Goal: Check status

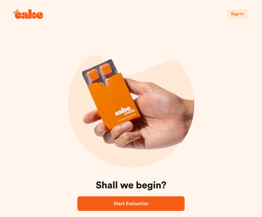
click at [236, 12] on span "Sign In" at bounding box center [237, 14] width 13 height 4
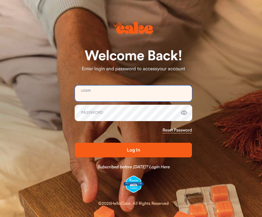
click at [85, 96] on input "email" at bounding box center [133, 94] width 117 height 16
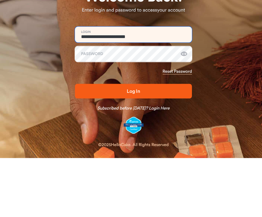
type input "**********"
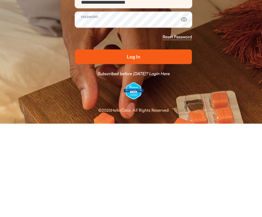
click at [137, 148] on span "Log In" at bounding box center [133, 150] width 13 height 5
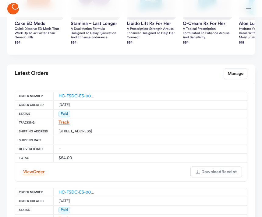
scroll to position [288, 0]
click at [63, 124] on link "Track" at bounding box center [63, 122] width 11 height 5
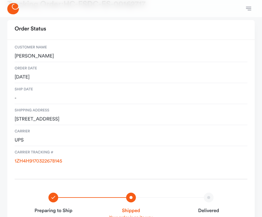
scroll to position [33, 0]
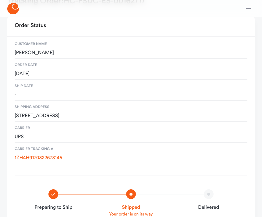
click at [35, 156] on link "1ZH4H9170322678145" at bounding box center [39, 158] width 48 height 5
